Goal: Find specific page/section: Find specific page/section

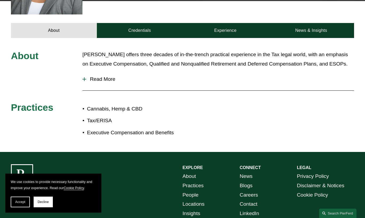
scroll to position [188, 0]
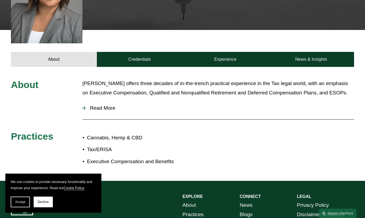
click at [103, 105] on span "Read More" at bounding box center [220, 108] width 268 height 6
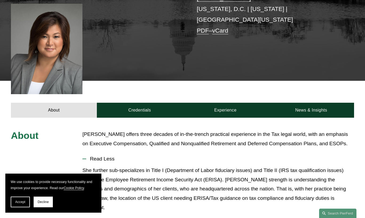
scroll to position [116, 0]
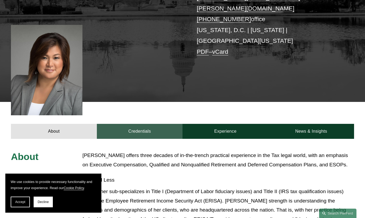
click at [134, 124] on link "Credentials" at bounding box center [140, 131] width 86 height 15
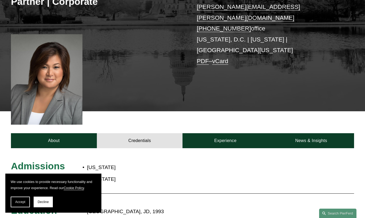
scroll to position [107, 0]
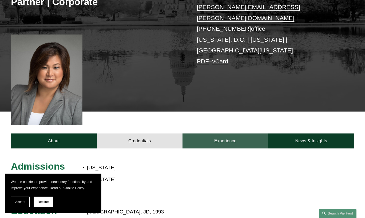
click at [222, 133] on link "Experience" at bounding box center [226, 140] width 86 height 15
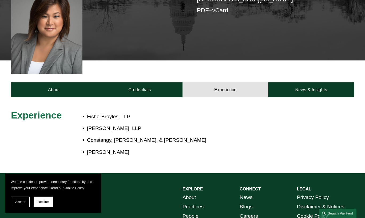
scroll to position [158, 0]
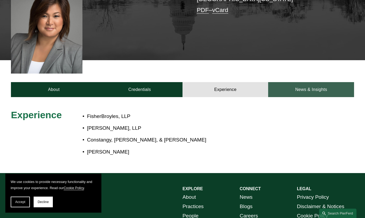
click at [309, 82] on link "News & Insights" at bounding box center [311, 89] width 86 height 15
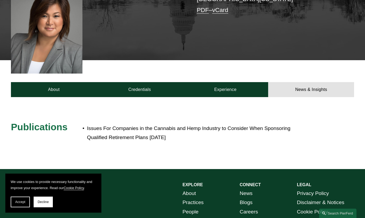
click at [292, 124] on p "Issues For Companies in the Cannabis and Hemp Industry to Consider When Sponsor…" at bounding box center [199, 133] width 224 height 18
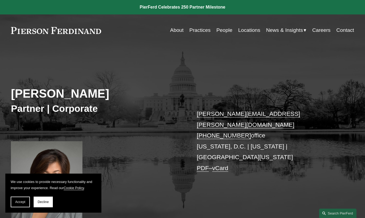
scroll to position [0, 0]
click at [221, 30] on link "People" at bounding box center [224, 30] width 16 height 10
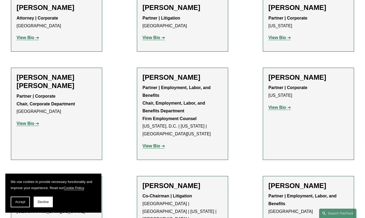
scroll to position [2147, 0]
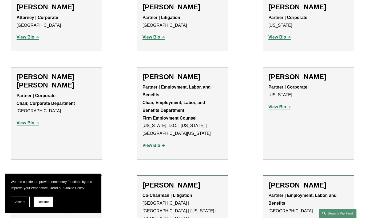
click at [27, 217] on strong "View Bio" at bounding box center [26, 222] width 18 height 5
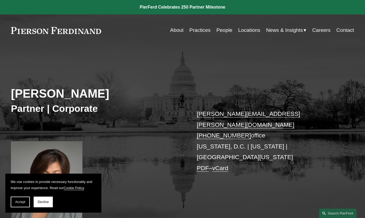
click at [247, 30] on link "Locations" at bounding box center [249, 30] width 22 height 10
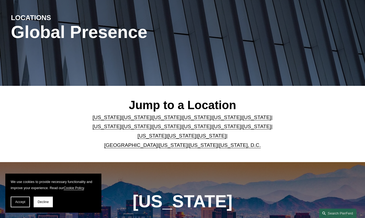
scroll to position [58, 0]
click at [229, 143] on link "[US_STATE], D.C." at bounding box center [240, 145] width 42 height 6
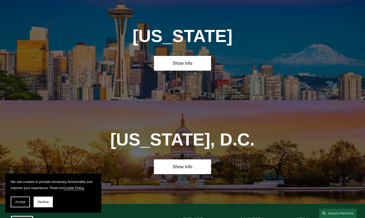
scroll to position [2078, 0]
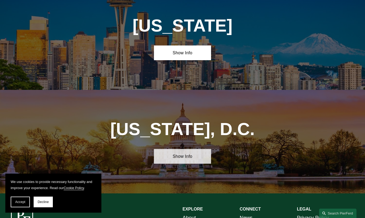
click at [181, 149] on link "Show Info" at bounding box center [182, 156] width 57 height 15
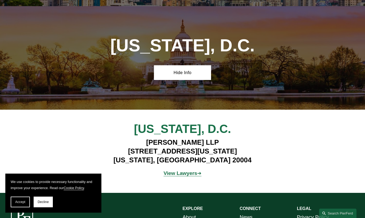
scroll to position [2161, 0]
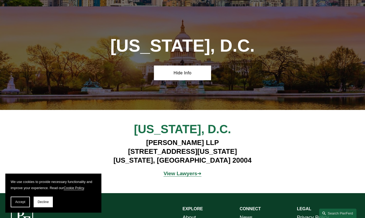
click at [184, 170] on strong "View Lawyers" at bounding box center [181, 173] width 34 height 6
